Goal: Information Seeking & Learning: Find specific fact

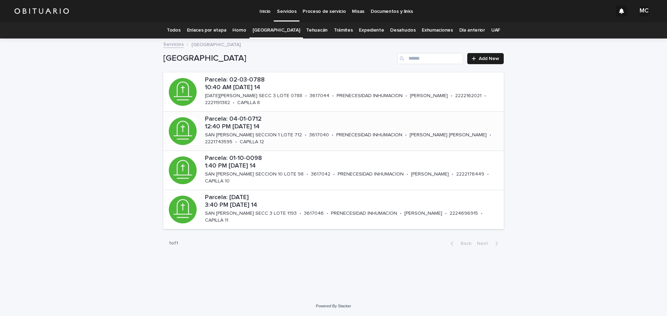
click at [239, 124] on p "Parcela: 04-01-0712 12:40 PM [DATE] 14" at bounding box center [353, 123] width 296 height 15
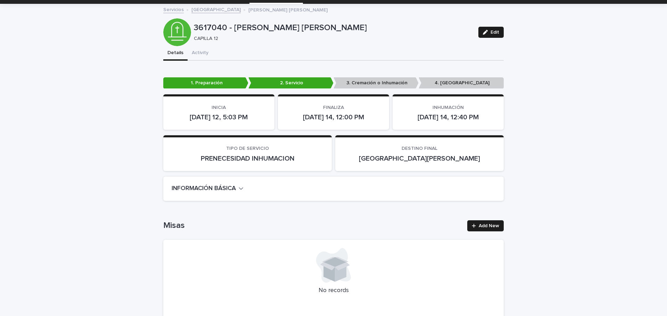
scroll to position [174, 0]
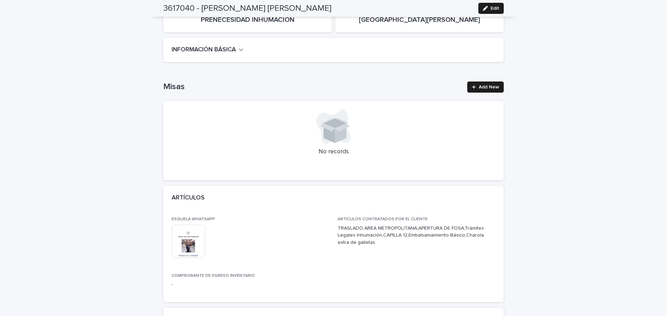
click at [239, 51] on icon "button" at bounding box center [241, 50] width 5 height 6
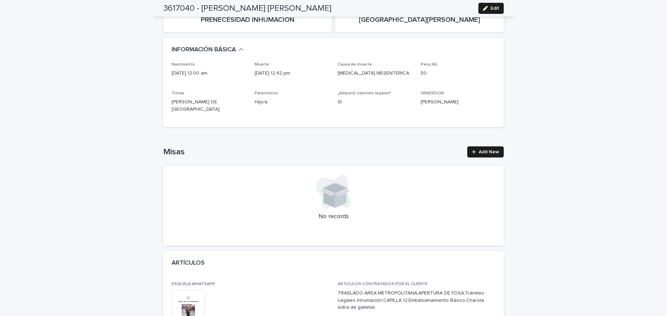
scroll to position [208, 0]
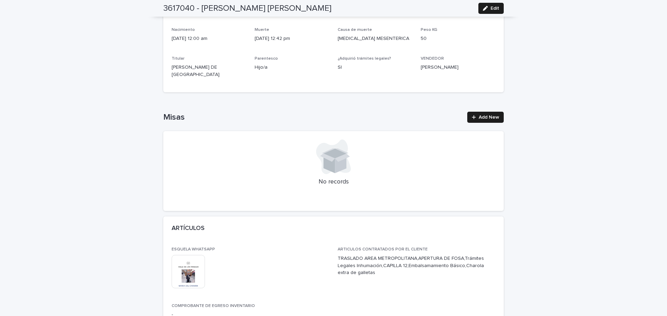
click at [192, 273] on img at bounding box center [188, 271] width 33 height 33
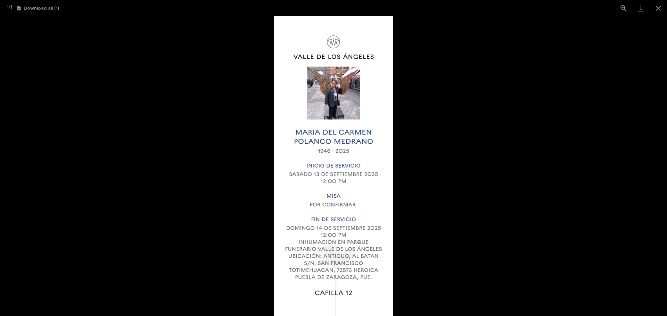
click at [365, 97] on img at bounding box center [333, 166] width 119 height 300
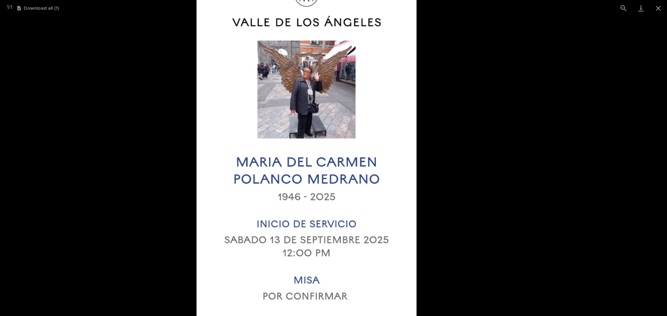
click at [365, 97] on img at bounding box center [306, 225] width 220 height 556
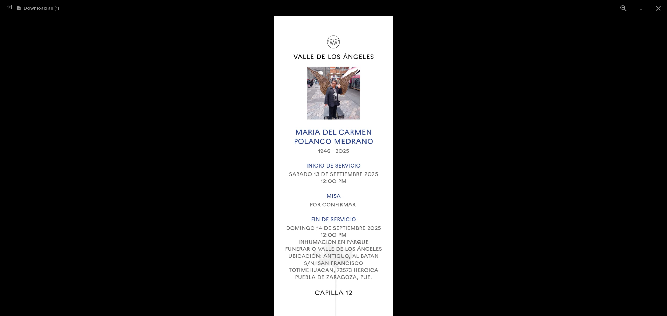
scroll to position [0, 0]
click at [365, 97] on img at bounding box center [333, 166] width 119 height 300
click at [621, 10] on button "View actual size" at bounding box center [623, 8] width 17 height 16
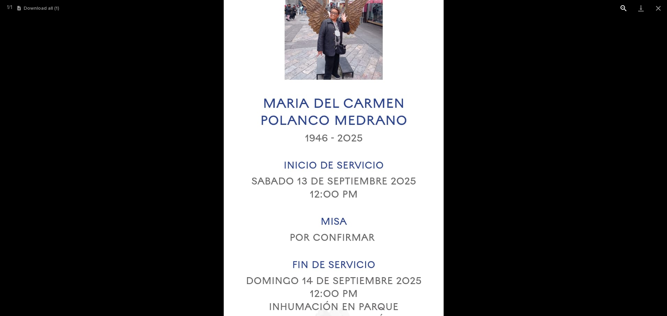
click at [621, 10] on button "View actual size" at bounding box center [623, 8] width 17 height 16
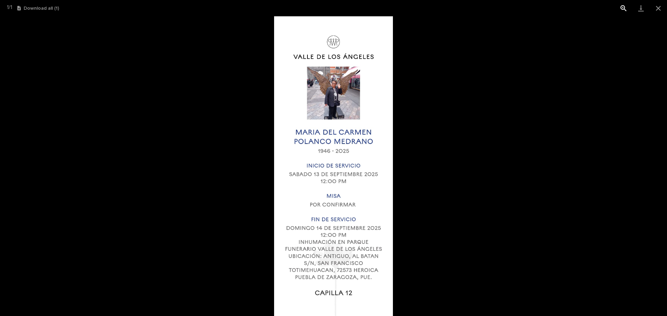
click at [621, 10] on button "View actual size" at bounding box center [623, 8] width 17 height 16
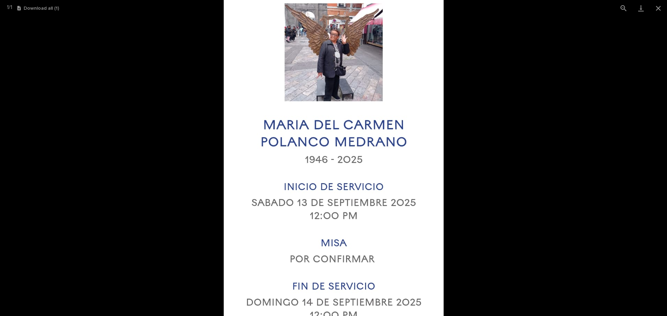
drag, startPoint x: 383, startPoint y: 23, endPoint x: 384, endPoint y: 44, distance: 21.6
click at [384, 44] on img at bounding box center [334, 188] width 220 height 556
click at [624, 8] on button "View actual size" at bounding box center [623, 8] width 17 height 16
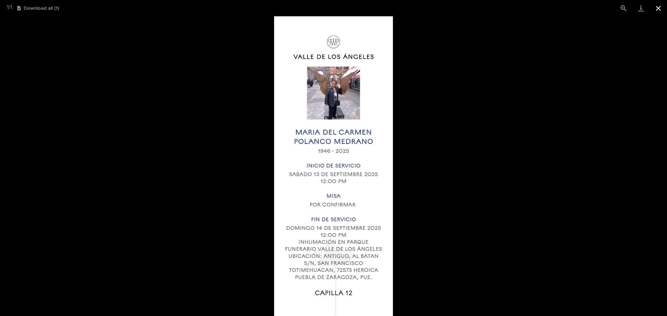
click at [659, 10] on button "Close gallery" at bounding box center [657, 8] width 17 height 16
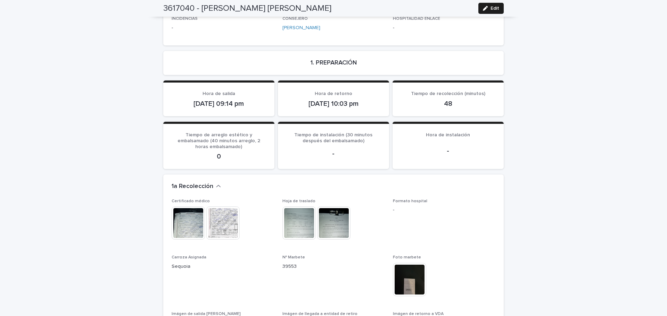
scroll to position [660, 0]
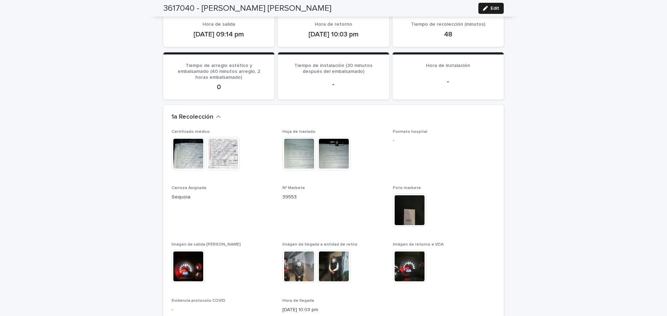
click at [220, 145] on img at bounding box center [222, 153] width 33 height 33
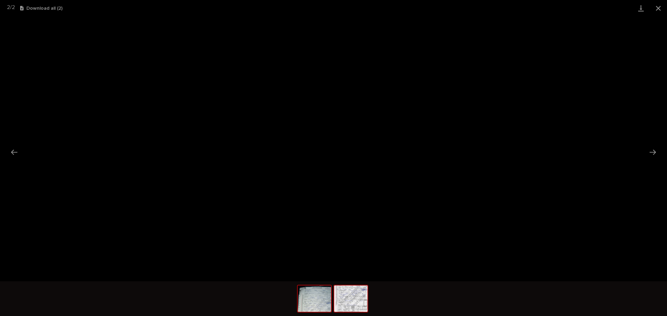
click at [322, 298] on img at bounding box center [314, 299] width 33 height 26
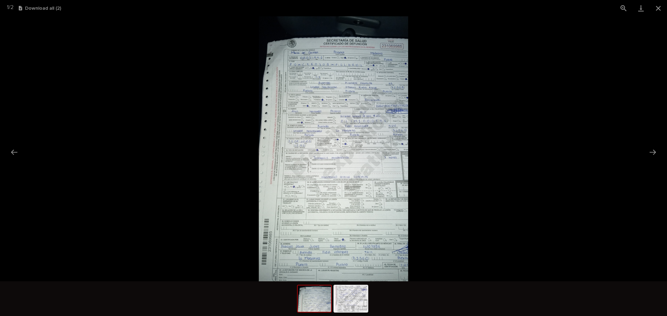
click at [357, 173] on img at bounding box center [333, 148] width 149 height 265
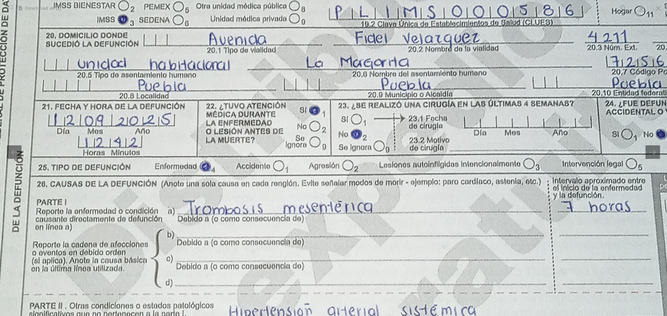
drag, startPoint x: 357, startPoint y: 173, endPoint x: 383, endPoint y: 292, distance: 121.2
click at [383, 292] on img at bounding box center [293, 160] width 800 height 1423
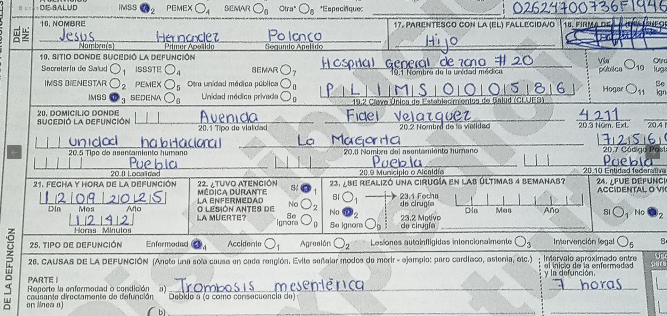
drag, startPoint x: 293, startPoint y: 60, endPoint x: 283, endPoint y: 107, distance: 48.0
click at [283, 107] on img at bounding box center [284, 238] width 800 height 1423
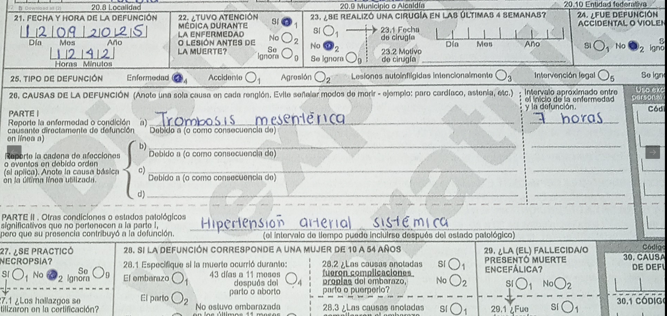
drag, startPoint x: 303, startPoint y: 262, endPoint x: 275, endPoint y: 97, distance: 167.3
click at [275, 97] on img at bounding box center [265, 71] width 800 height 1423
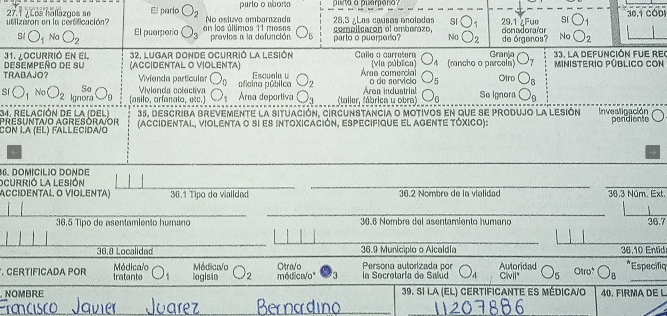
drag, startPoint x: 288, startPoint y: 251, endPoint x: 297, endPoint y: 103, distance: 148.6
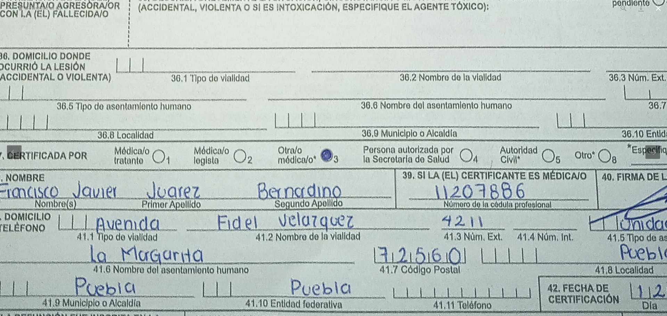
click at [659, 8] on button "Close gallery" at bounding box center [657, 8] width 17 height 16
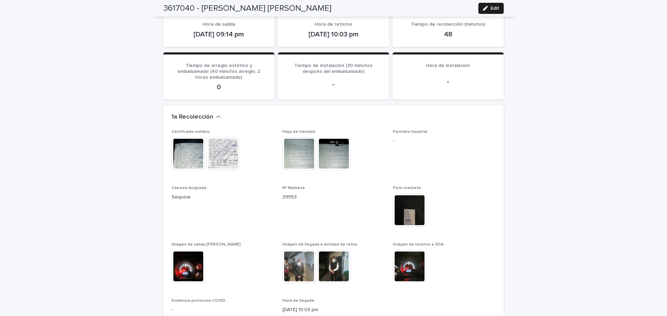
scroll to position [729, 0]
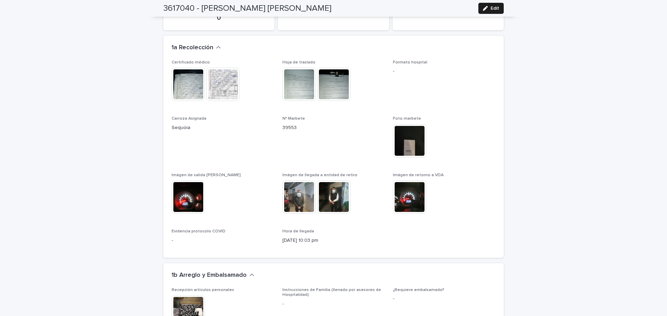
click at [337, 190] on img at bounding box center [333, 197] width 33 height 33
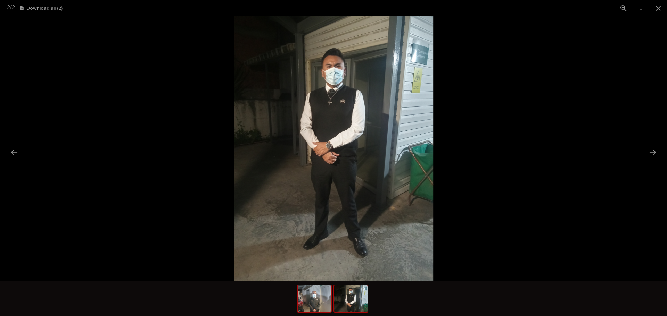
click at [322, 303] on img at bounding box center [314, 299] width 33 height 26
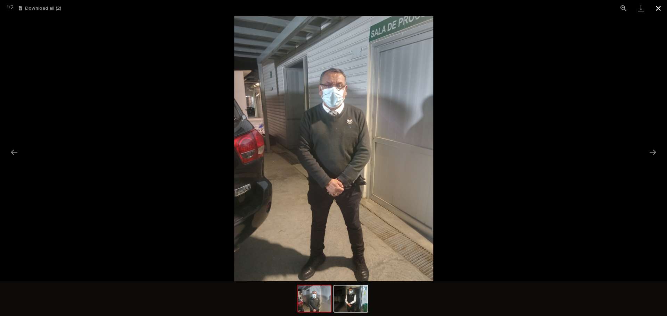
click at [658, 10] on button "Close gallery" at bounding box center [657, 8] width 17 height 16
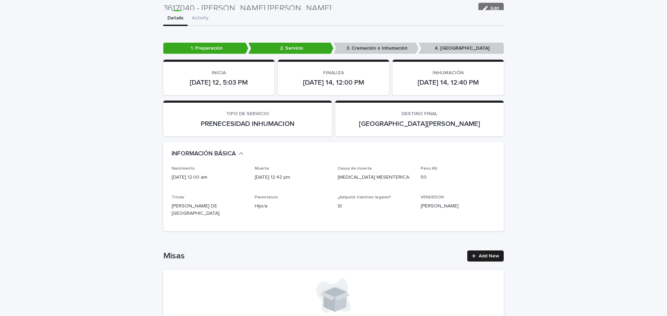
scroll to position [0, 0]
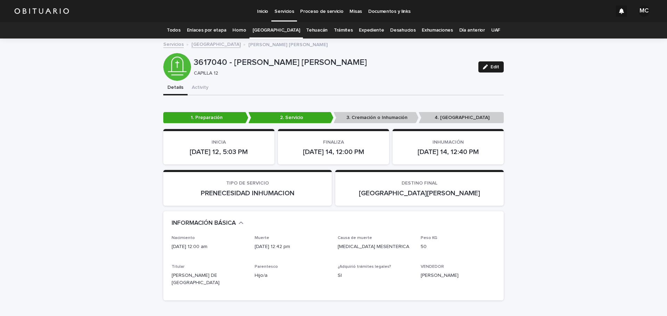
click at [210, 45] on link "[GEOGRAPHIC_DATA]" at bounding box center [215, 44] width 49 height 8
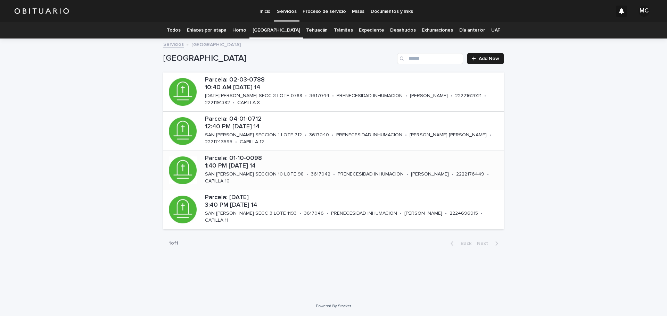
click at [311, 172] on p "3617042" at bounding box center [320, 175] width 19 height 6
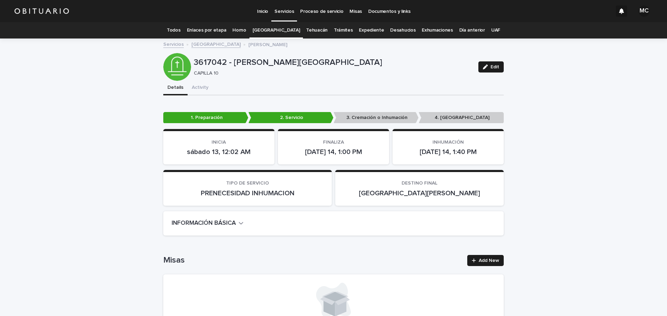
scroll to position [35, 0]
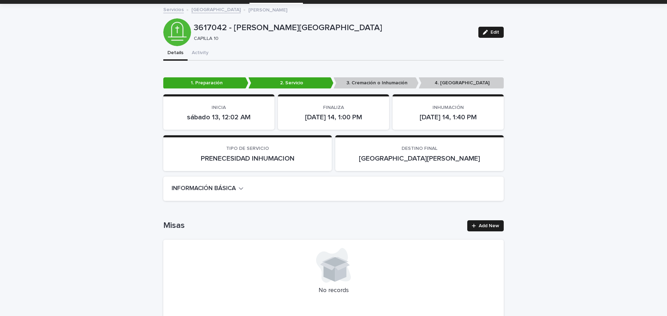
click at [234, 187] on h2 "INFORMACIÓN BÁSICA" at bounding box center [204, 189] width 64 height 8
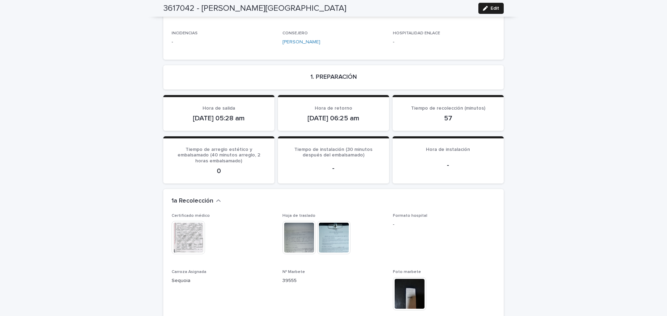
scroll to position [660, 0]
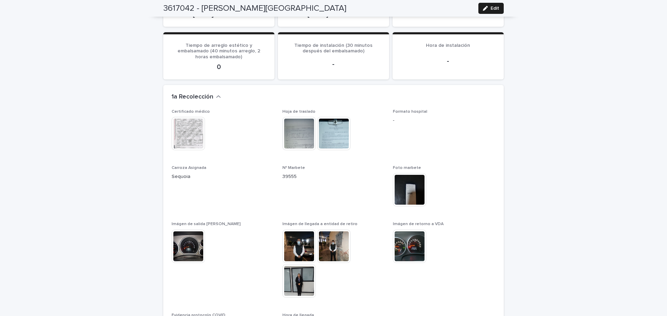
click at [184, 117] on img at bounding box center [188, 133] width 33 height 33
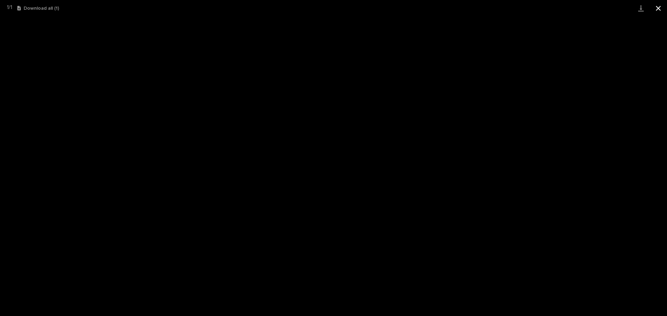
click at [660, 7] on button "Close gallery" at bounding box center [657, 8] width 17 height 16
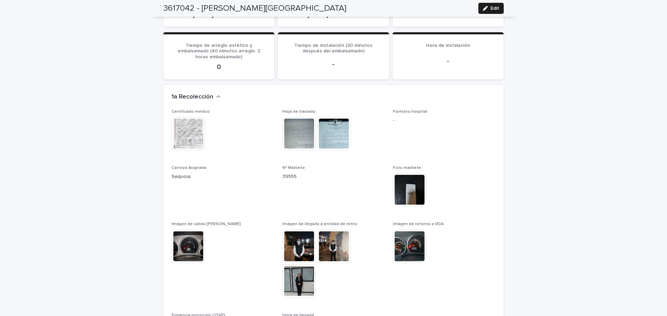
click at [300, 232] on img at bounding box center [298, 246] width 33 height 33
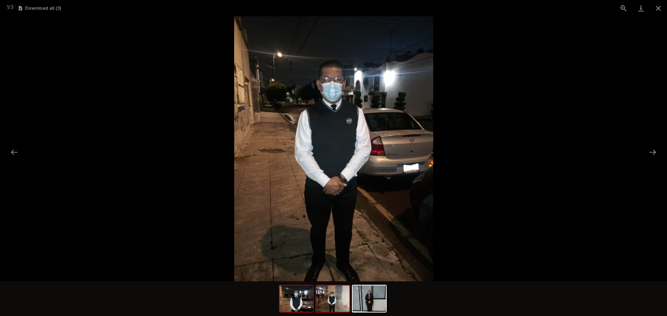
click at [327, 306] on img at bounding box center [332, 299] width 33 height 26
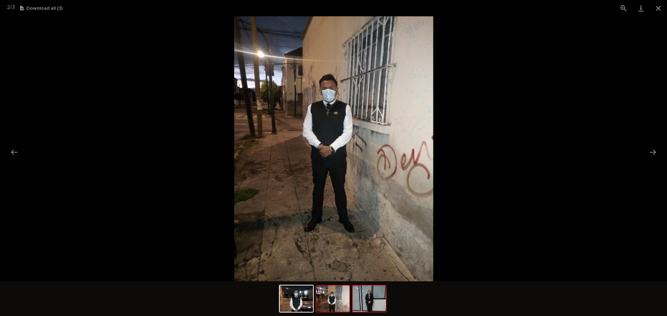
click at [366, 305] on img at bounding box center [369, 299] width 33 height 26
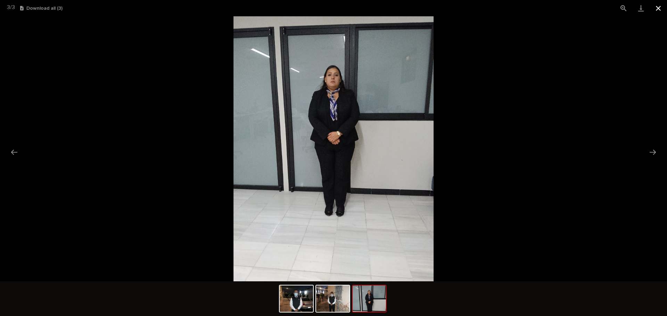
click at [658, 11] on button "Close gallery" at bounding box center [657, 8] width 17 height 16
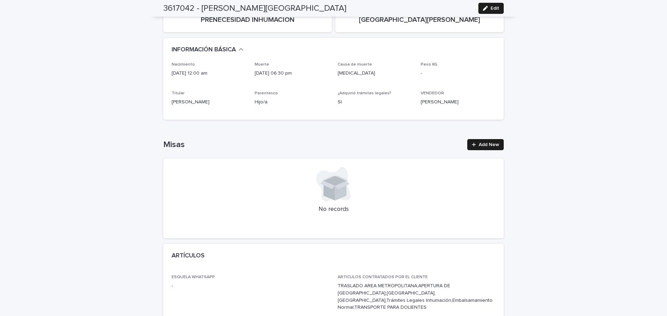
scroll to position [0, 0]
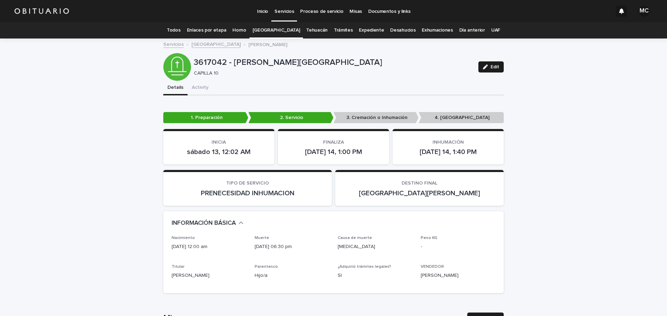
click at [209, 46] on link "[GEOGRAPHIC_DATA]" at bounding box center [215, 44] width 49 height 8
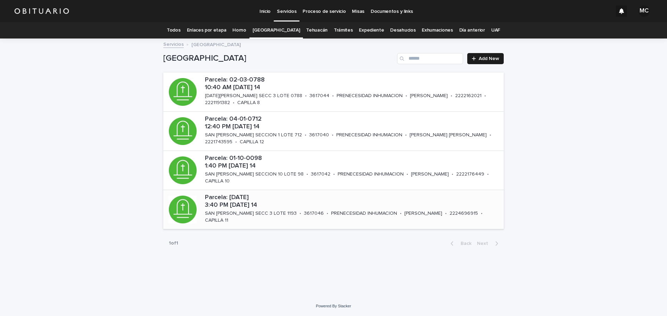
click at [319, 206] on p "Parcela: [DATE] 3:40 PM [DATE] 14" at bounding box center [353, 201] width 296 height 15
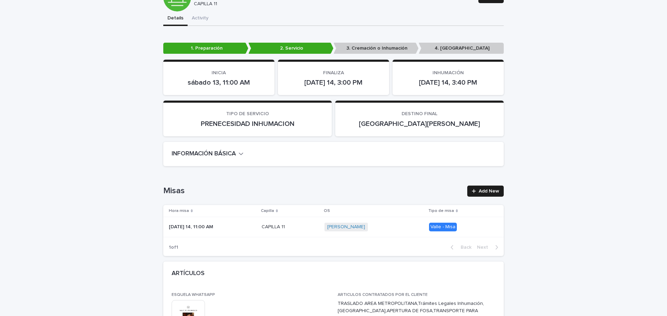
scroll to position [139, 0]
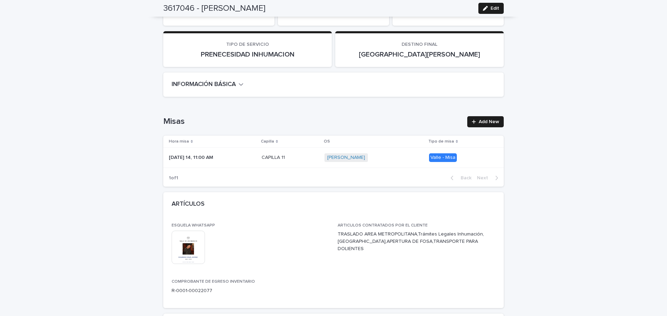
click at [241, 84] on icon "button" at bounding box center [241, 84] width 5 height 6
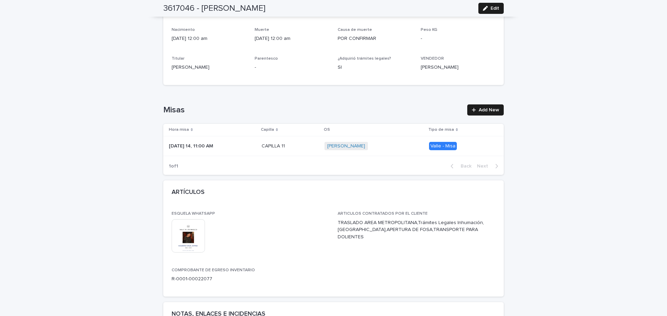
scroll to position [243, 0]
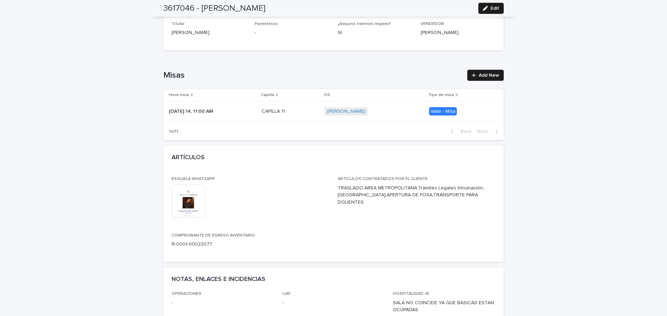
click at [183, 202] on img at bounding box center [188, 201] width 33 height 33
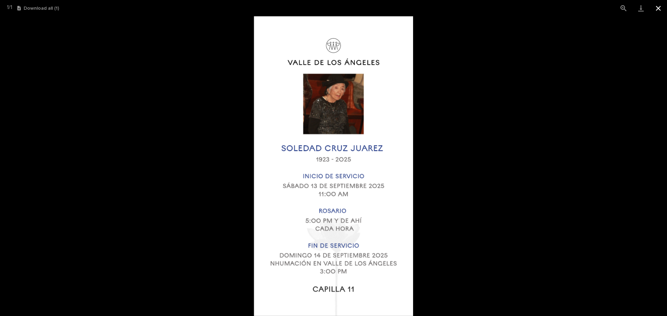
click at [656, 11] on button "Close gallery" at bounding box center [657, 8] width 17 height 16
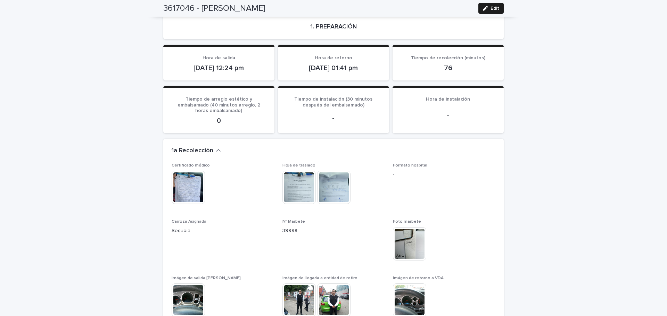
scroll to position [695, 0]
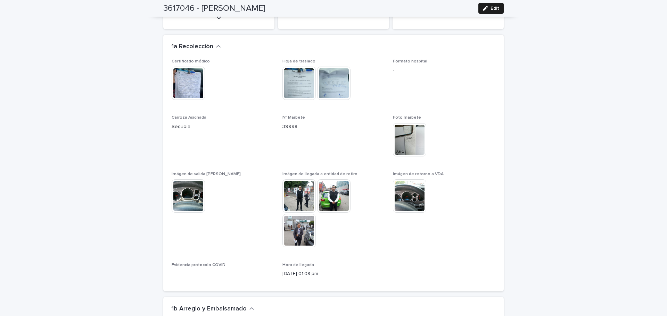
click at [190, 79] on img at bounding box center [188, 83] width 33 height 33
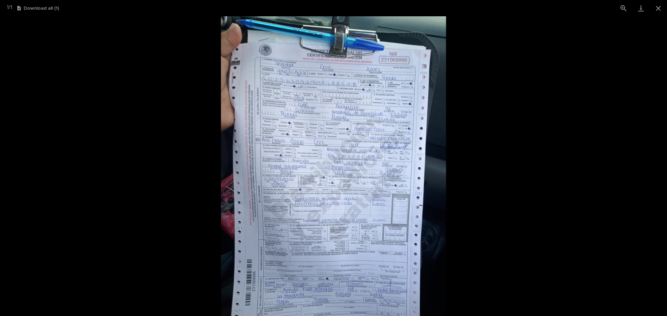
click at [396, 151] on img at bounding box center [333, 166] width 225 height 300
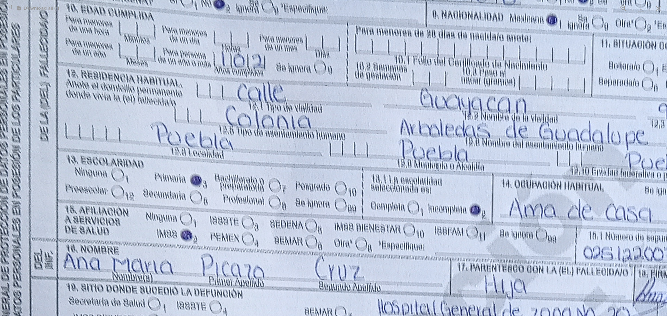
drag, startPoint x: 272, startPoint y: 167, endPoint x: 541, endPoint y: 280, distance: 292.1
click at [551, 316] on html "Inicio Servicios Proceso de servicio Misas Documentos y links MC Todos Enlaces …" at bounding box center [333, 158] width 667 height 316
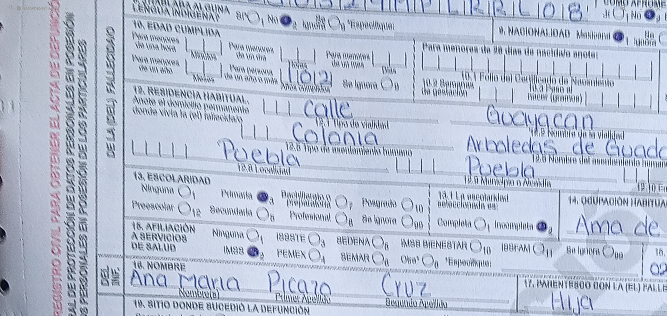
drag, startPoint x: 406, startPoint y: 57, endPoint x: 421, endPoint y: 77, distance: 24.7
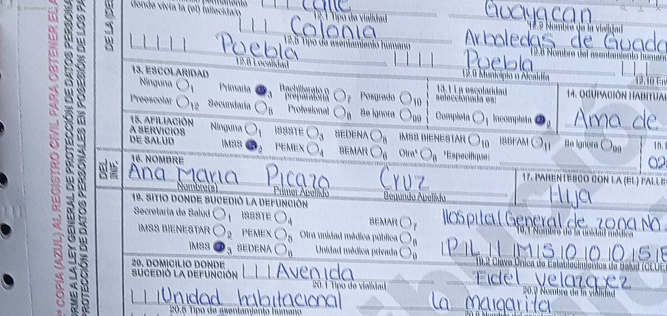
drag, startPoint x: 440, startPoint y: 187, endPoint x: 439, endPoint y: 40, distance: 146.9
click at [439, 40] on img at bounding box center [474, 298] width 1084 height 1445
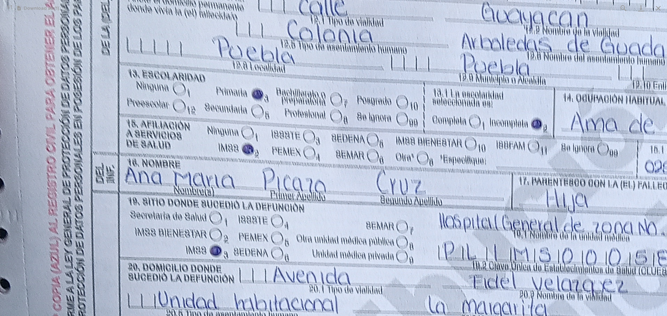
drag, startPoint x: 460, startPoint y: 171, endPoint x: 456, endPoint y: 313, distance: 142.8
click at [456, 313] on img at bounding box center [470, 302] width 1084 height 1445
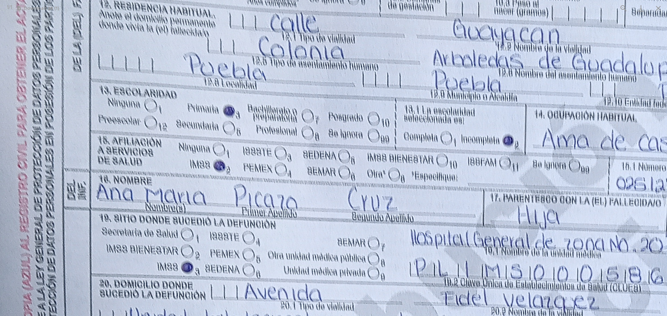
drag, startPoint x: 475, startPoint y: 148, endPoint x: 446, endPoint y: 110, distance: 48.3
click at [446, 110] on img at bounding box center [442, 319] width 1084 height 1445
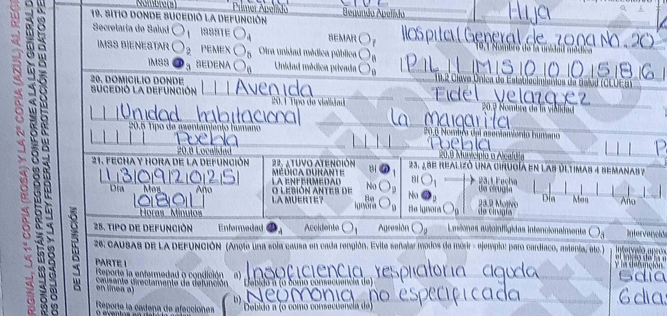
drag, startPoint x: 461, startPoint y: 263, endPoint x: 457, endPoint y: 53, distance: 209.8
click at [456, 55] on img at bounding box center [433, 114] width 1084 height 1445
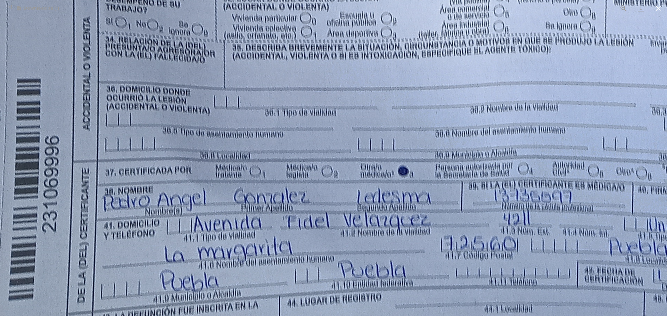
click at [662, 8] on button "Close gallery" at bounding box center [657, 8] width 17 height 16
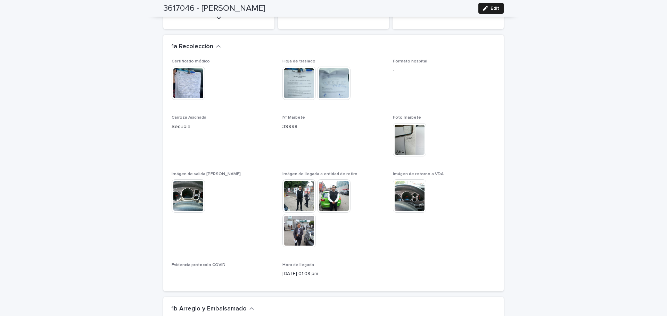
click at [296, 187] on img at bounding box center [298, 196] width 33 height 33
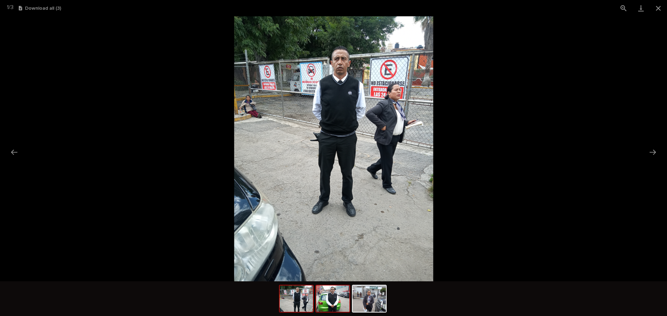
click at [338, 302] on img at bounding box center [332, 299] width 33 height 26
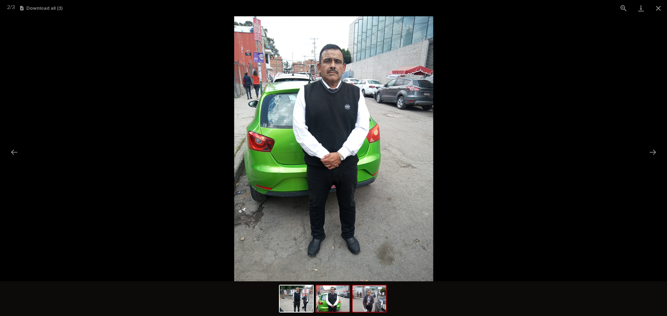
click at [376, 305] on img at bounding box center [369, 299] width 33 height 26
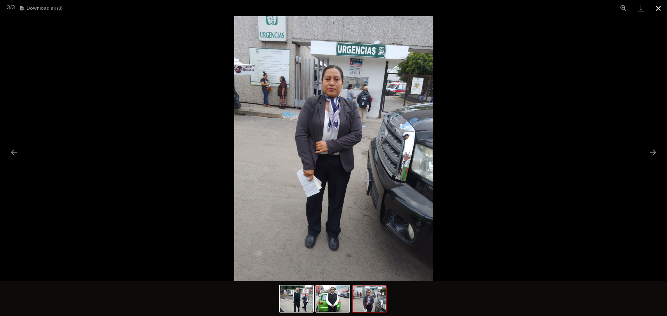
click at [660, 4] on button "Close gallery" at bounding box center [657, 8] width 17 height 16
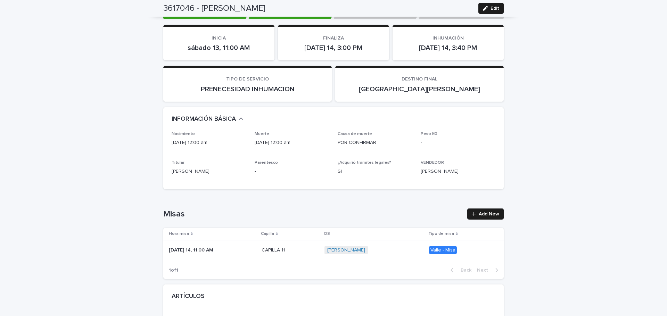
scroll to position [0, 0]
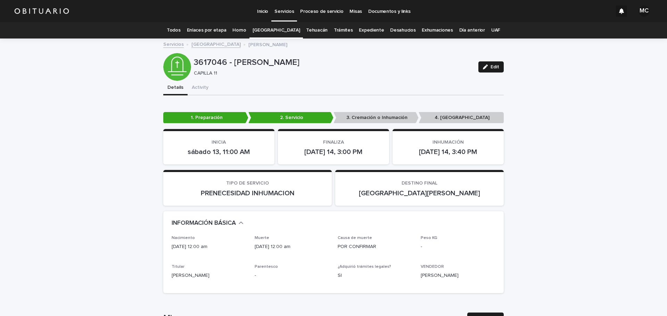
click at [204, 44] on link "[GEOGRAPHIC_DATA]" at bounding box center [215, 44] width 49 height 8
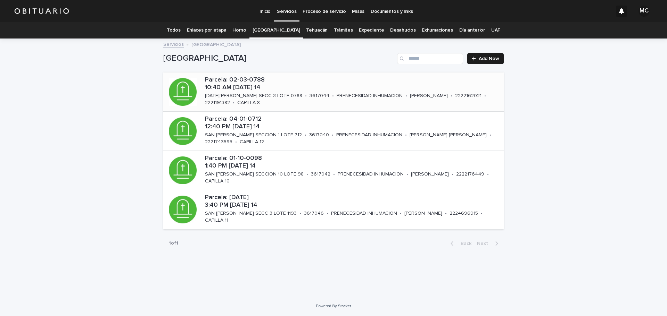
click at [303, 93] on div "Parcela: 02-03-0788 10:40 AM [DATE] 14 [DATE][GEOGRAPHIC_DATA][PERSON_NAME] 3 L…" at bounding box center [352, 92] width 301 height 36
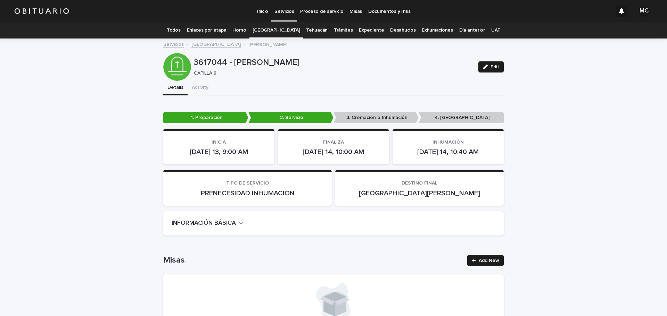
click at [234, 223] on h2 "INFORMACIÓN BÁSICA" at bounding box center [204, 224] width 64 height 8
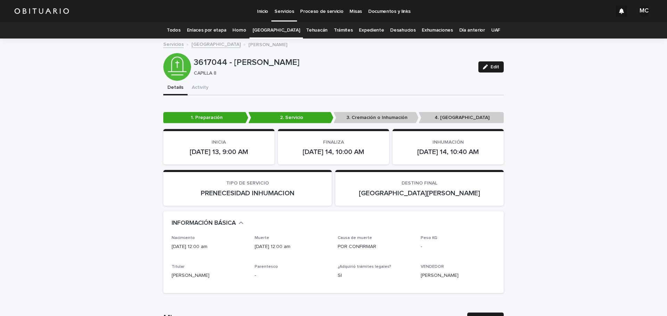
click at [199, 42] on link "[GEOGRAPHIC_DATA]" at bounding box center [215, 44] width 49 height 8
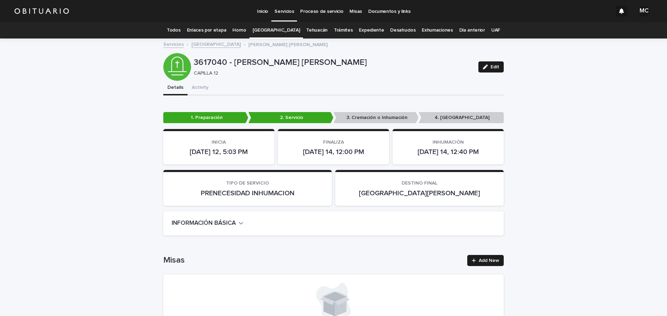
scroll to position [22, 0]
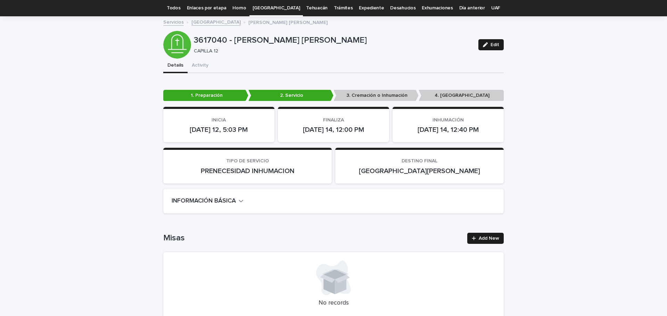
click at [237, 203] on button "INFORMACIÓN BÁSICA" at bounding box center [208, 202] width 72 height 8
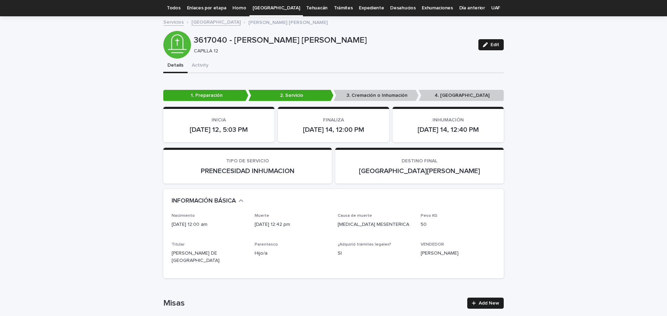
click at [211, 23] on link "[GEOGRAPHIC_DATA]" at bounding box center [215, 22] width 49 height 8
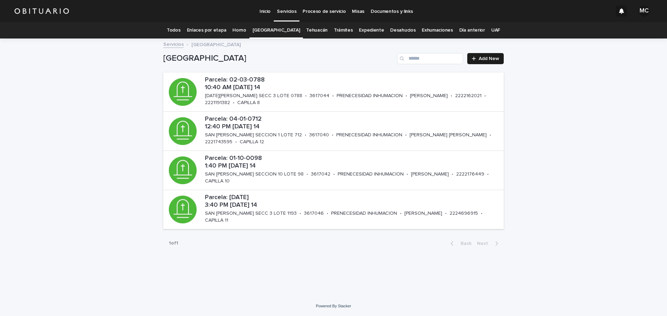
click at [561, 110] on div "Loading... Saving… Loading... Saving… [GEOGRAPHIC_DATA]: 02-03-0788 10:40 AM [D…" at bounding box center [333, 167] width 667 height 257
click at [288, 90] on p "Parcela: 02-03-0788 10:40 AM [DATE] 14" at bounding box center [353, 83] width 296 height 15
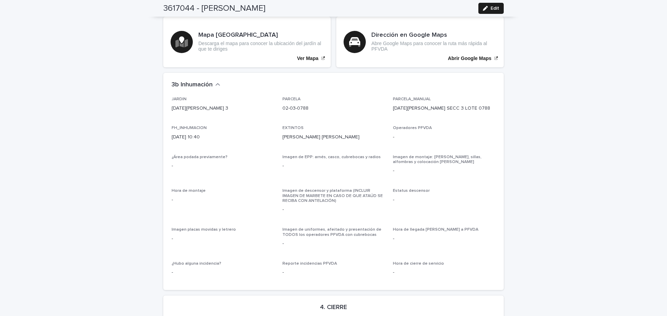
scroll to position [1716, 0]
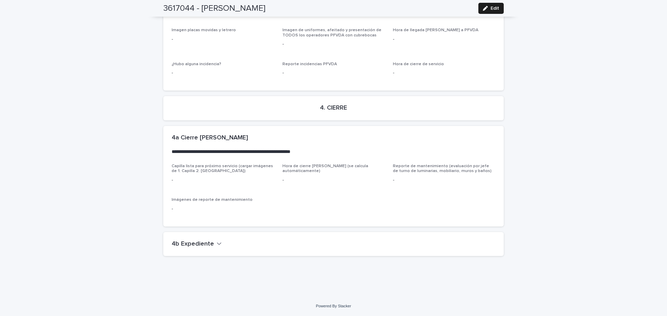
click at [214, 249] on div "4b Expediente" at bounding box center [333, 244] width 340 height 24
click at [217, 247] on icon "button" at bounding box center [219, 244] width 5 height 6
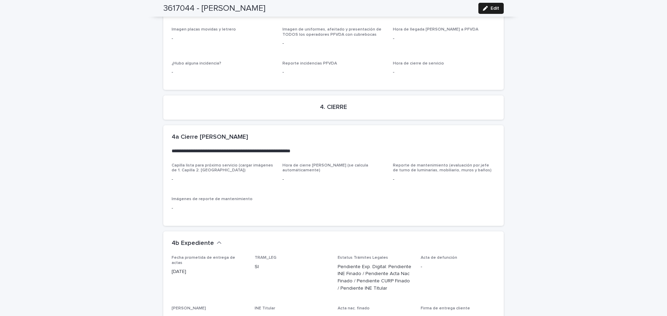
scroll to position [1890, 0]
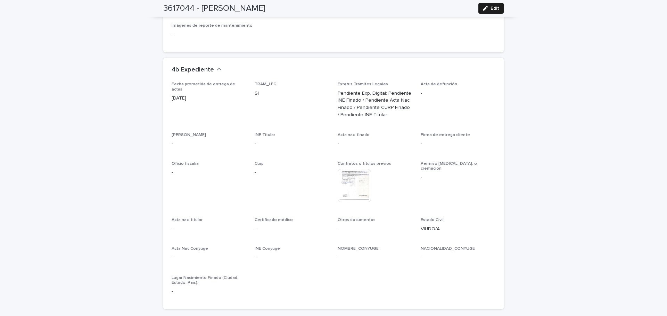
click at [345, 188] on img at bounding box center [354, 185] width 33 height 33
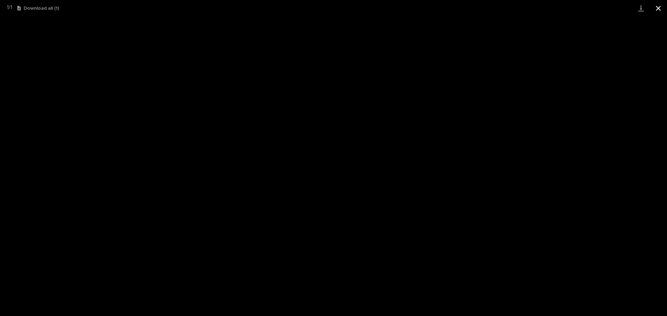
click at [654, 9] on button "Close gallery" at bounding box center [657, 8] width 17 height 16
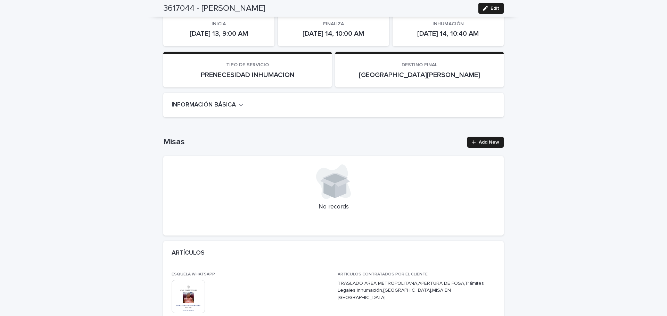
scroll to position [0, 0]
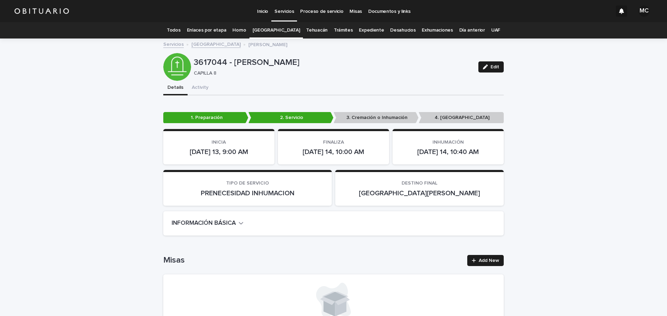
click at [213, 43] on link "[GEOGRAPHIC_DATA]" at bounding box center [215, 44] width 49 height 8
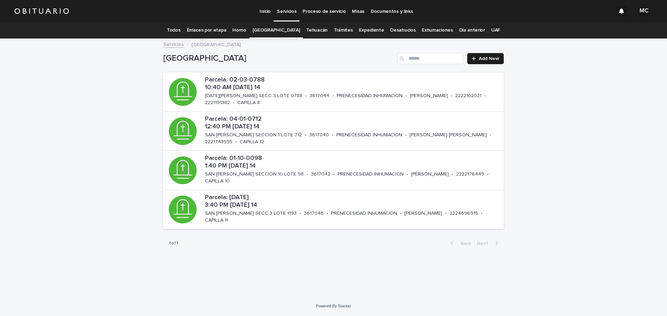
click at [522, 157] on div "Loading... Saving… Loading... Saving… [GEOGRAPHIC_DATA]: 02-03-0788 10:40 AM [D…" at bounding box center [333, 167] width 667 height 257
